Goal: Task Accomplishment & Management: Manage account settings

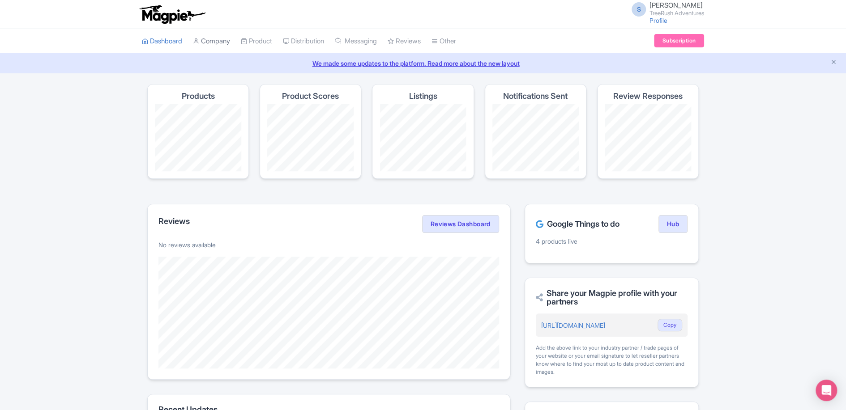
click at [209, 38] on link "Company" at bounding box center [211, 41] width 37 height 25
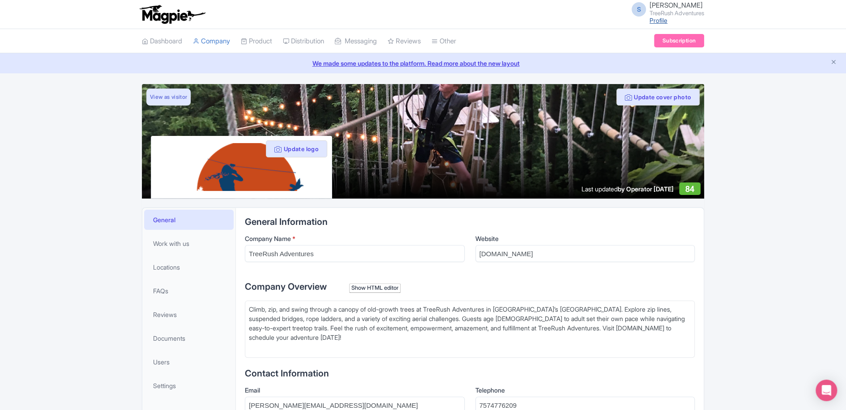
click at [656, 18] on link "Profile" at bounding box center [658, 21] width 18 height 8
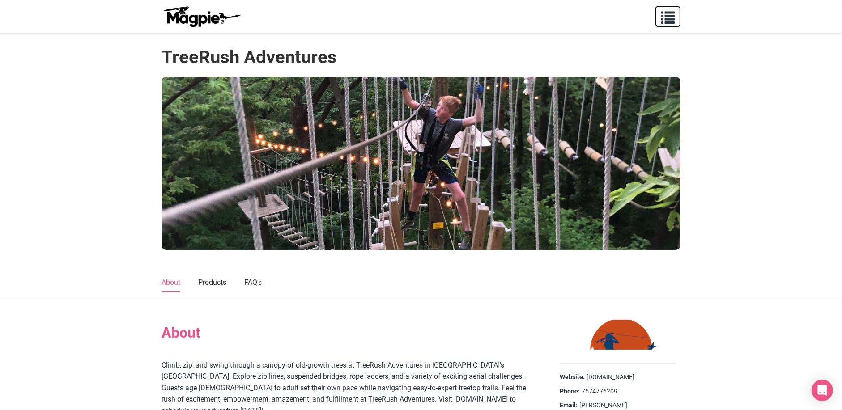
click at [667, 19] on span "button" at bounding box center [668, 15] width 13 height 13
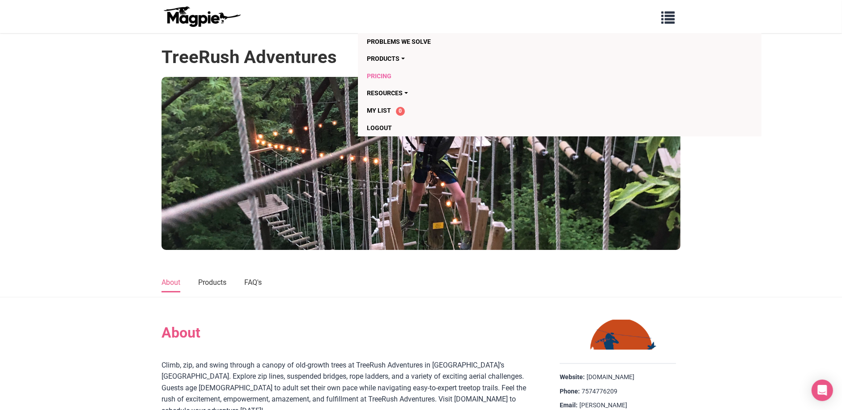
click at [380, 85] on link "Pricing" at bounding box center [508, 76] width 283 height 17
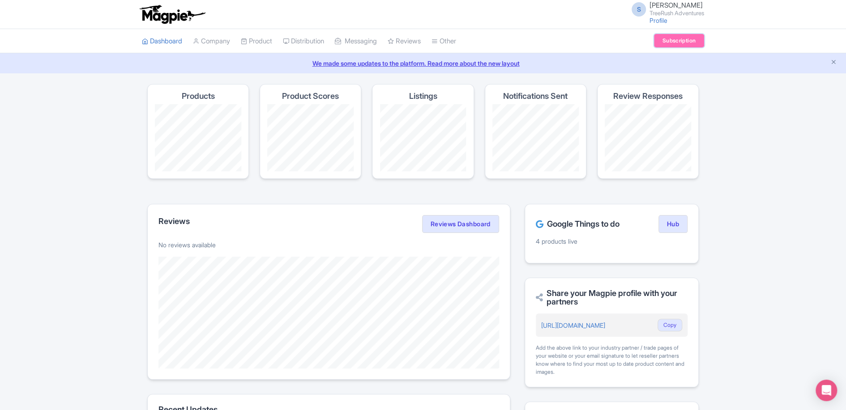
click at [686, 40] on link "Subscription" at bounding box center [679, 40] width 50 height 13
